Goal: Task Accomplishment & Management: Manage account settings

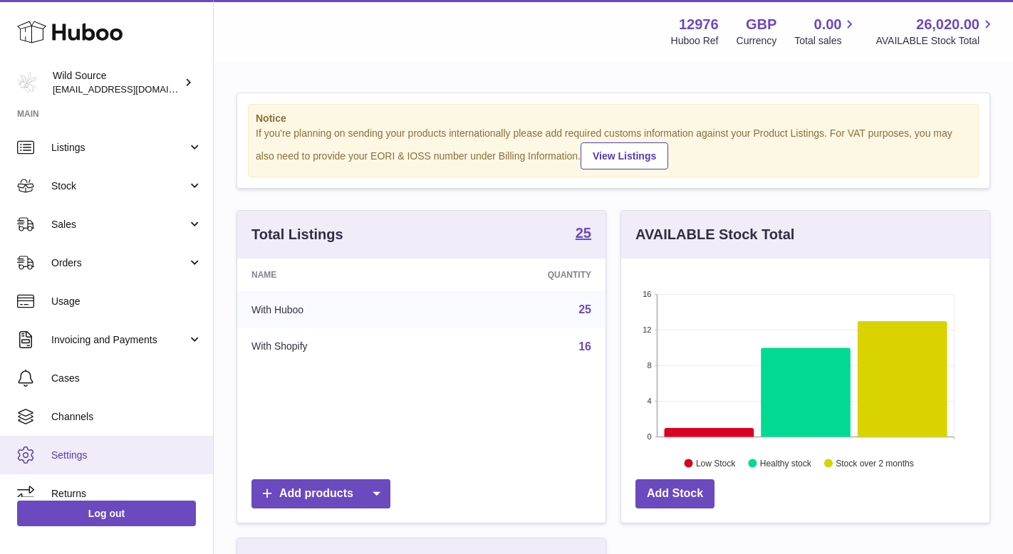
scroll to position [54, 0]
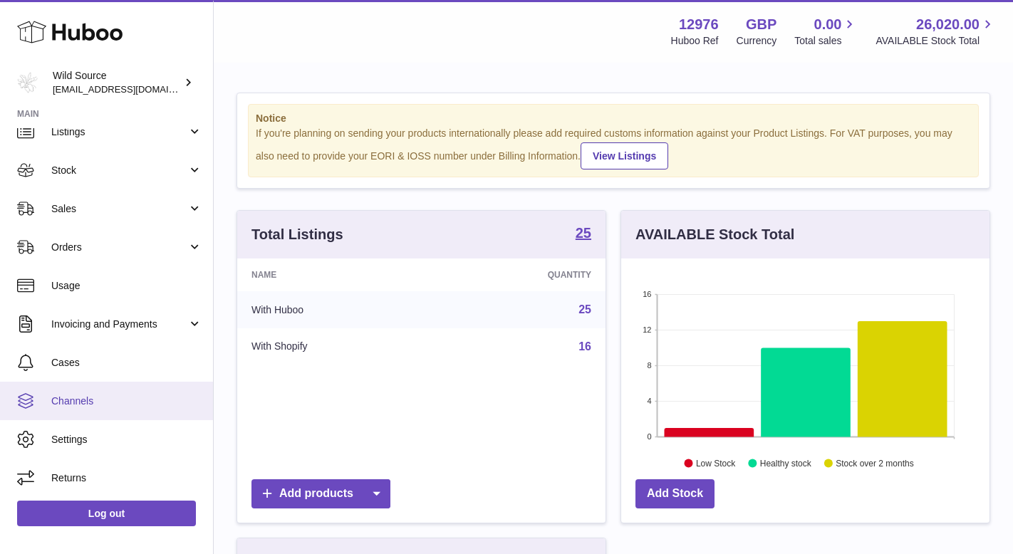
click at [94, 387] on link "Channels" at bounding box center [106, 401] width 213 height 38
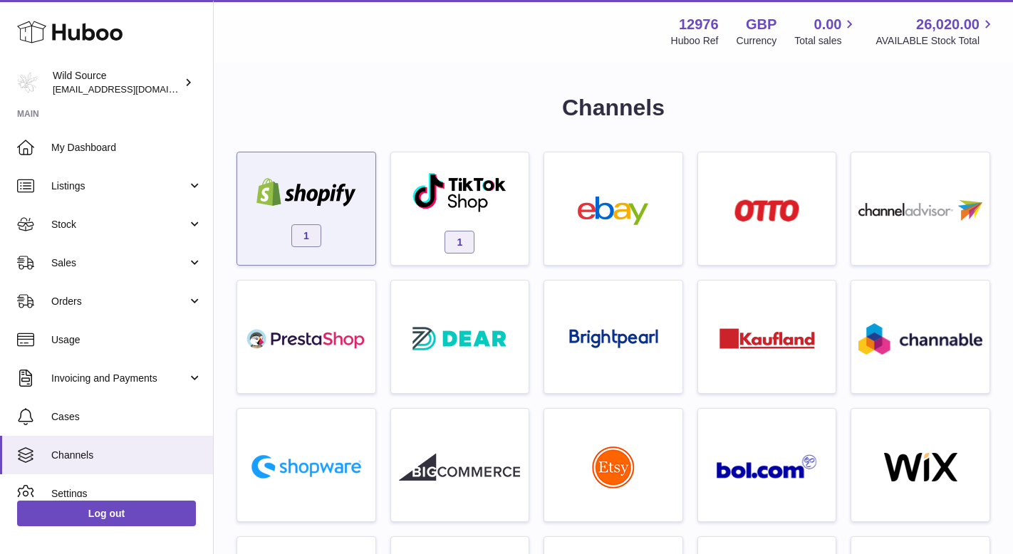
click at [303, 214] on div "1" at bounding box center [306, 212] width 124 height 91
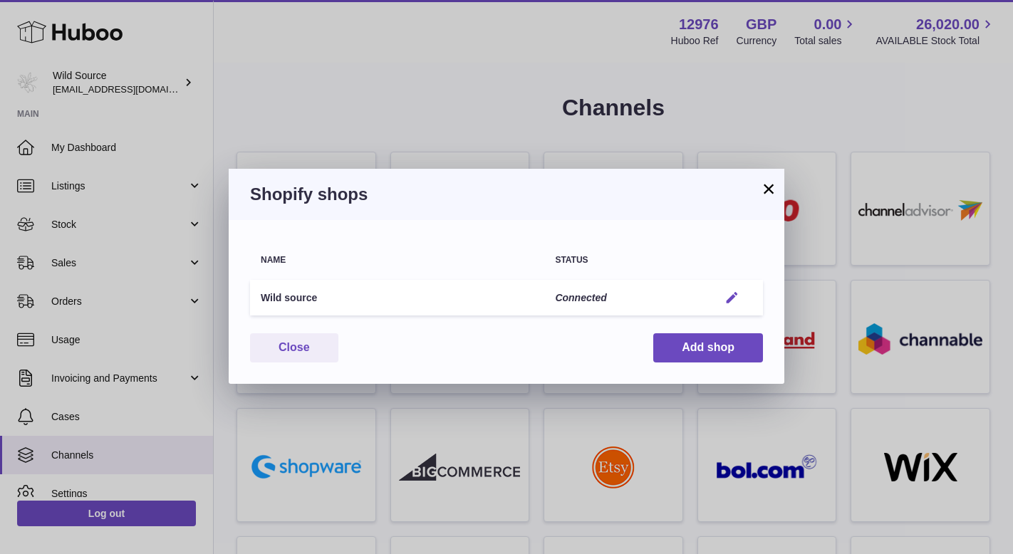
click at [739, 296] on em "button" at bounding box center [731, 298] width 15 height 15
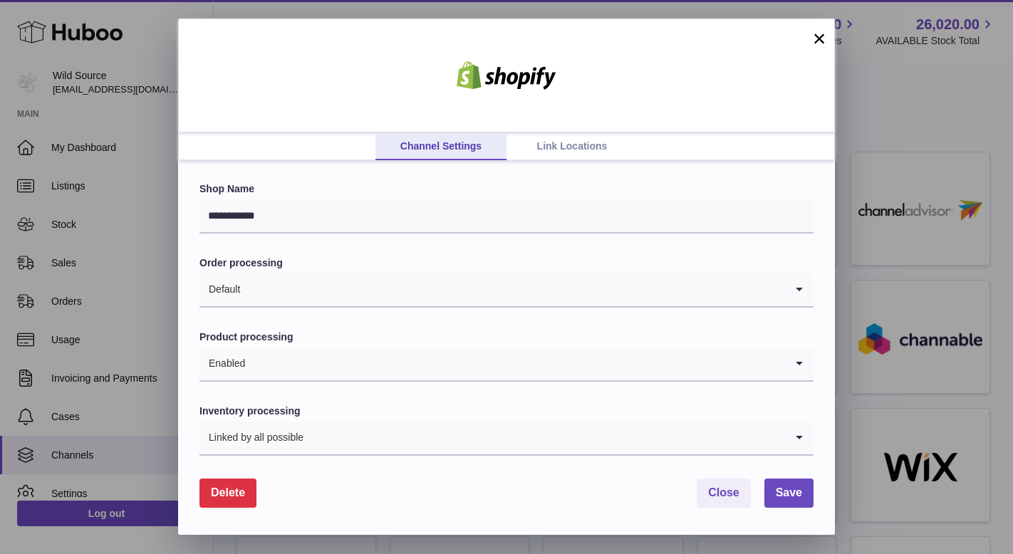
click at [565, 148] on link "Link Locations" at bounding box center [571, 146] width 131 height 27
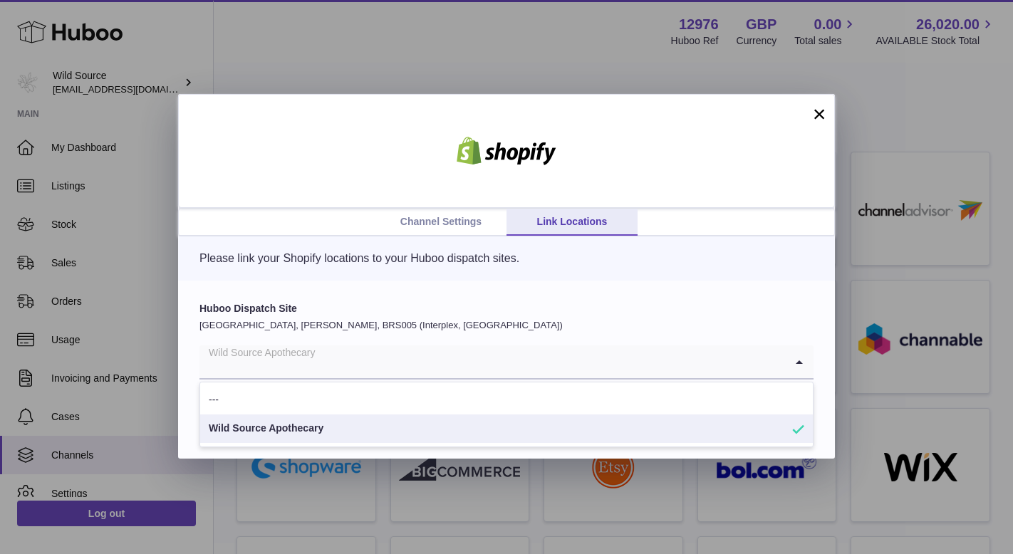
click at [345, 371] on input "Search for option" at bounding box center [491, 361] width 585 height 33
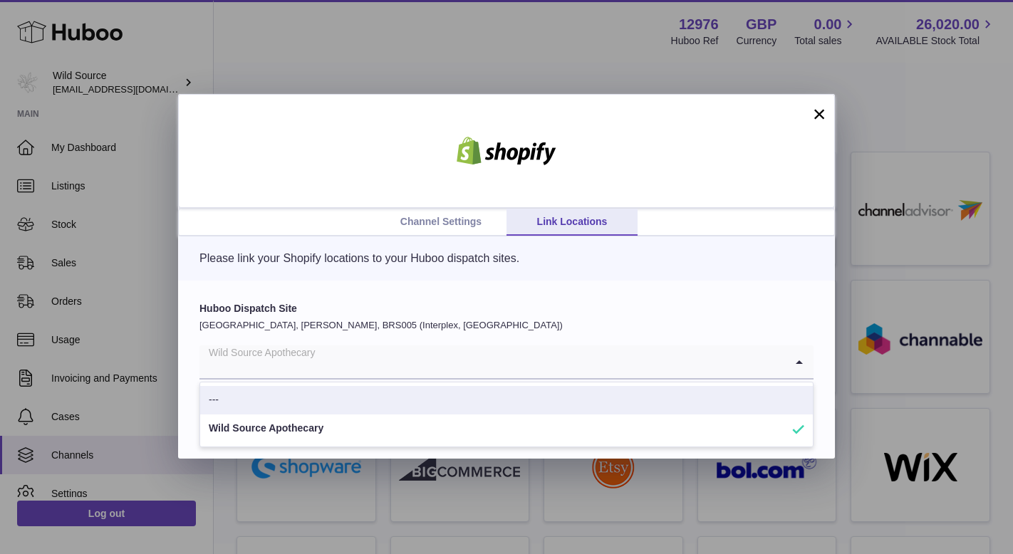
click at [316, 274] on div "Please link your Shopify locations to your Huboo dispatch sites." at bounding box center [506, 258] width 657 height 44
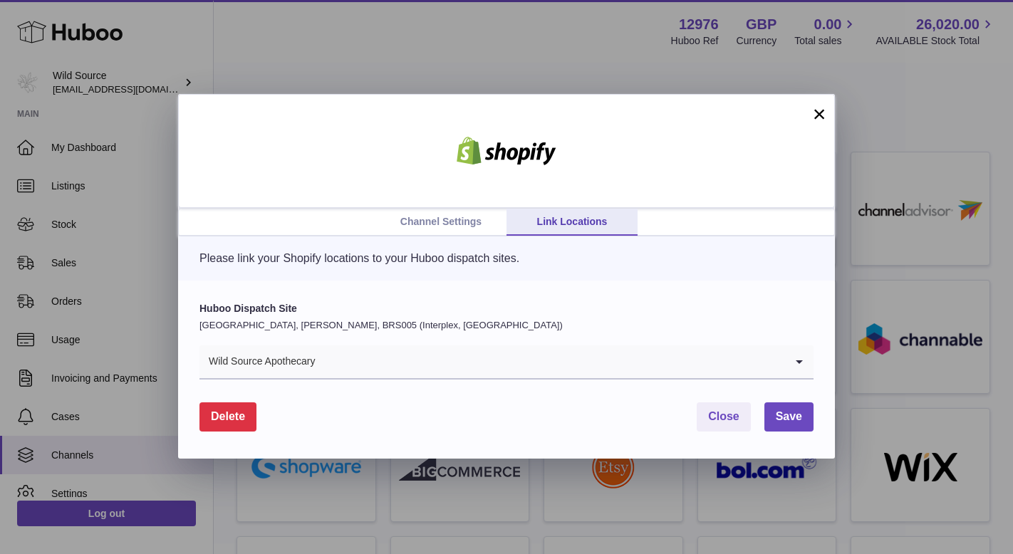
click at [429, 222] on link "Channel Settings" at bounding box center [440, 222] width 131 height 27
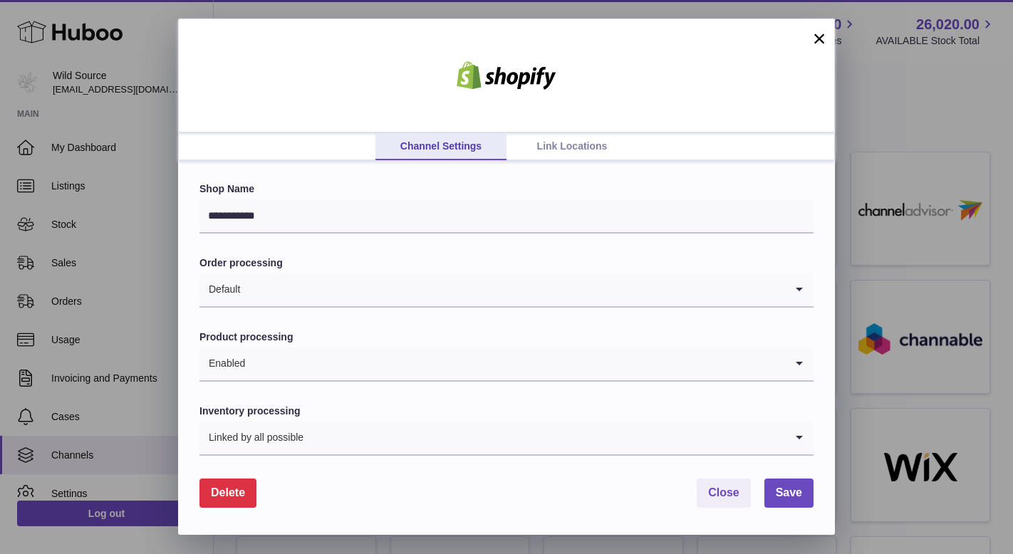
click at [589, 156] on link "Link Locations" at bounding box center [571, 146] width 131 height 27
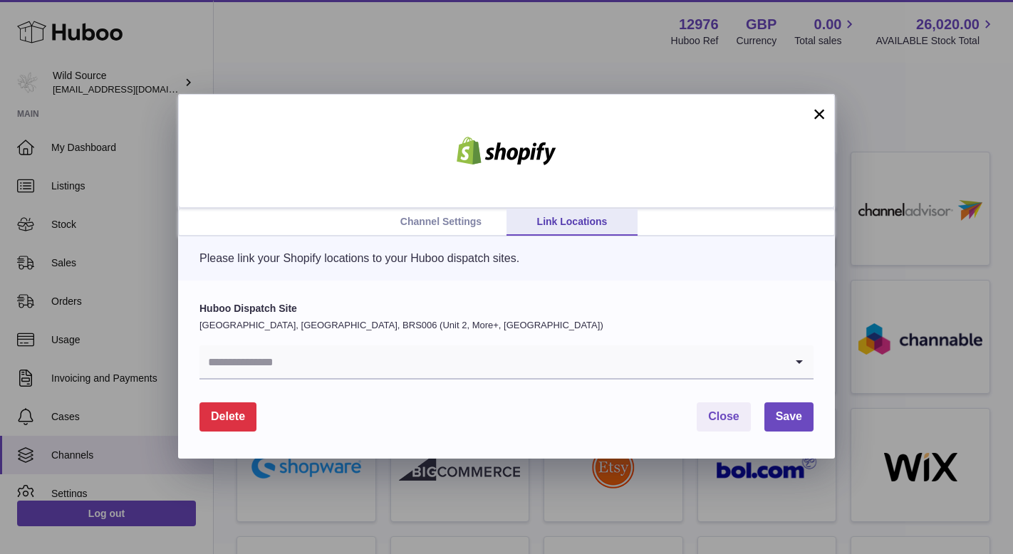
click at [266, 362] on input "Search for option" at bounding box center [491, 361] width 585 height 33
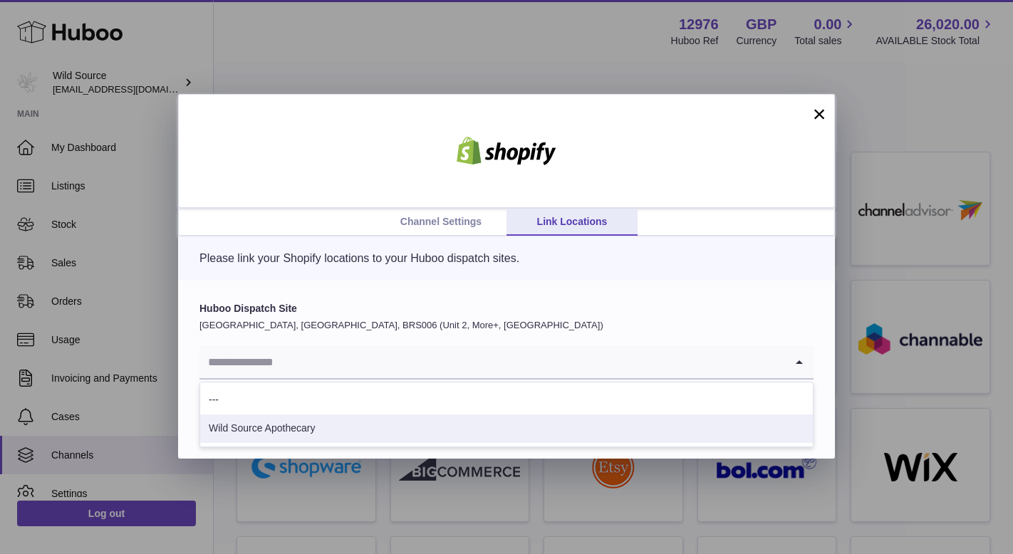
click at [270, 437] on li "Wild Source Apothecary" at bounding box center [506, 428] width 612 height 28
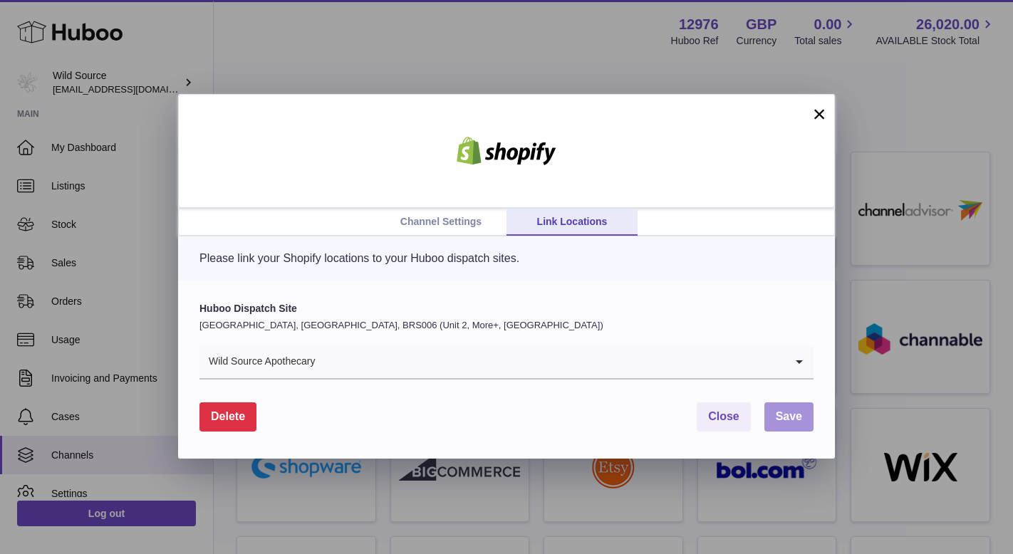
click at [794, 422] on span "Save" at bounding box center [789, 416] width 26 height 12
